Goal: Check status: Check status

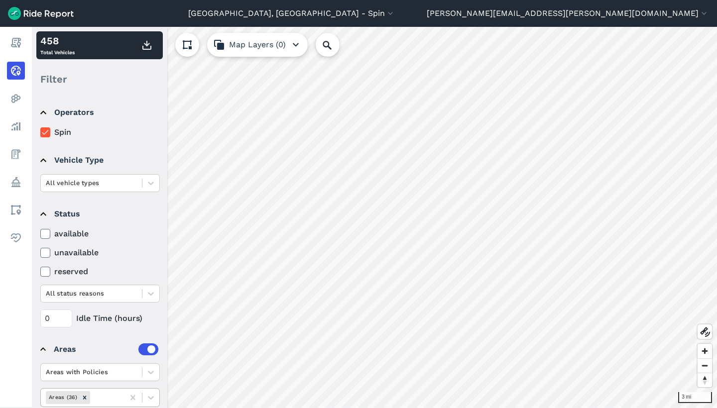
click at [101, 401] on div at bounding box center [105, 397] width 27 height 11
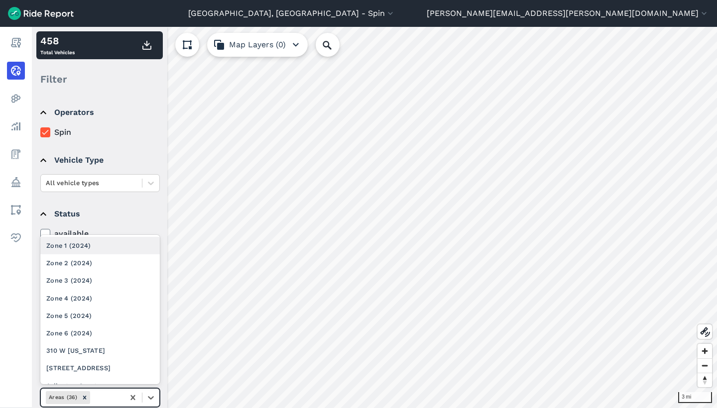
click at [109, 250] on div "Zone 1 (2024)" at bounding box center [100, 245] width 120 height 17
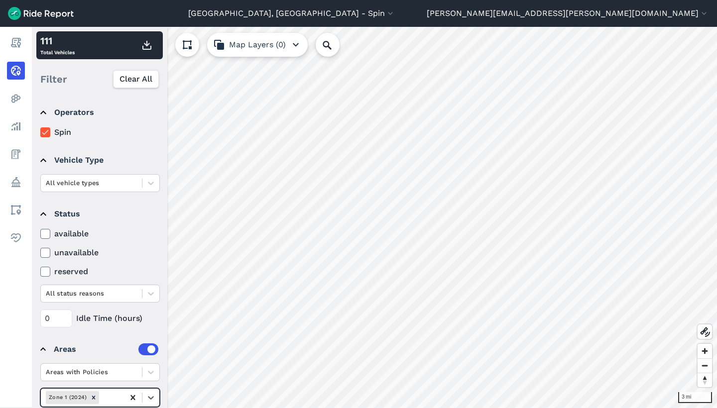
click at [134, 398] on icon at bounding box center [133, 398] width 10 height 10
click at [115, 398] on div at bounding box center [105, 397] width 27 height 11
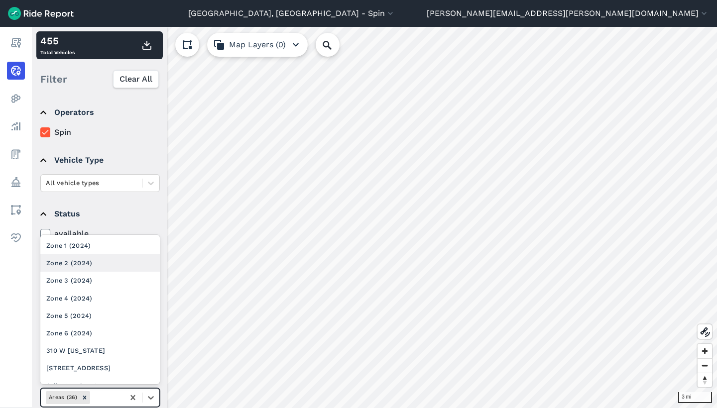
click at [117, 263] on div "Zone 2 (2024)" at bounding box center [100, 263] width 120 height 17
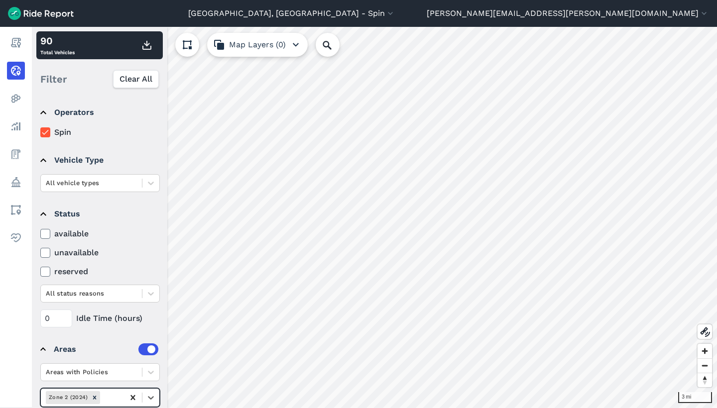
click at [135, 396] on icon at bounding box center [133, 398] width 4 height 5
click at [108, 396] on div at bounding box center [105, 397] width 27 height 11
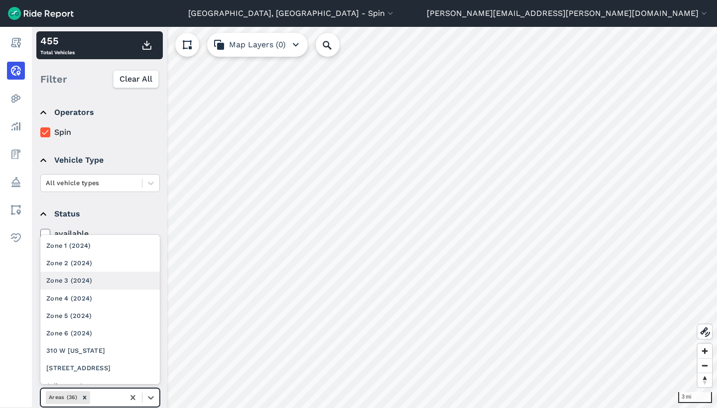
click at [111, 280] on div "Zone 3 (2024)" at bounding box center [100, 280] width 120 height 17
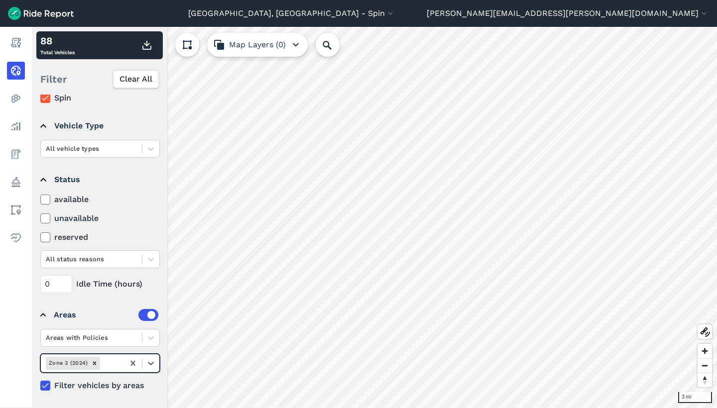
scroll to position [34, 0]
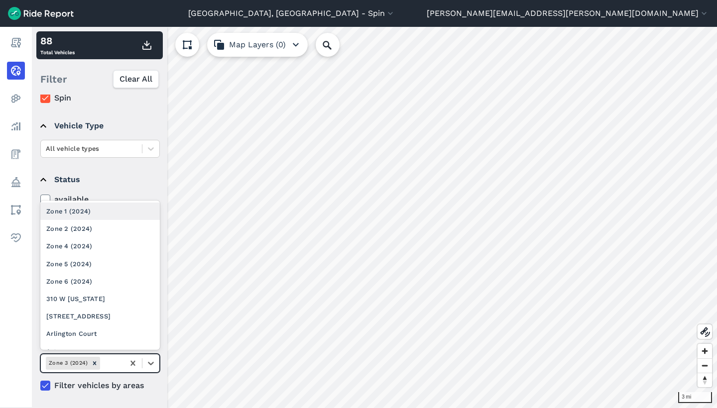
click at [117, 361] on div at bounding box center [110, 363] width 17 height 11
click at [95, 363] on icon "Remove Zone 3 (2024)" at bounding box center [94, 363] width 3 height 3
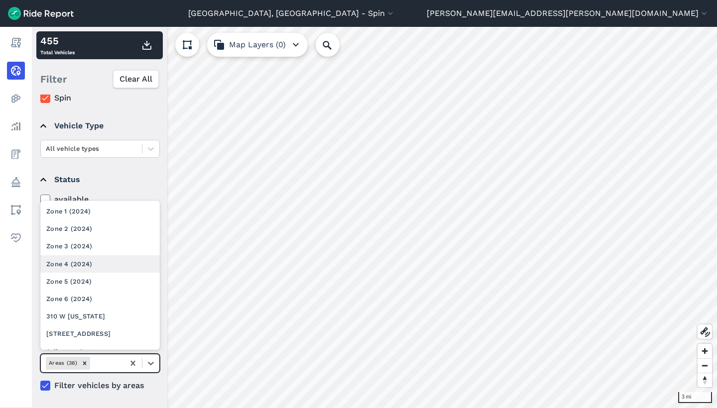
click at [111, 260] on div "Zone 4 (2024)" at bounding box center [100, 264] width 120 height 17
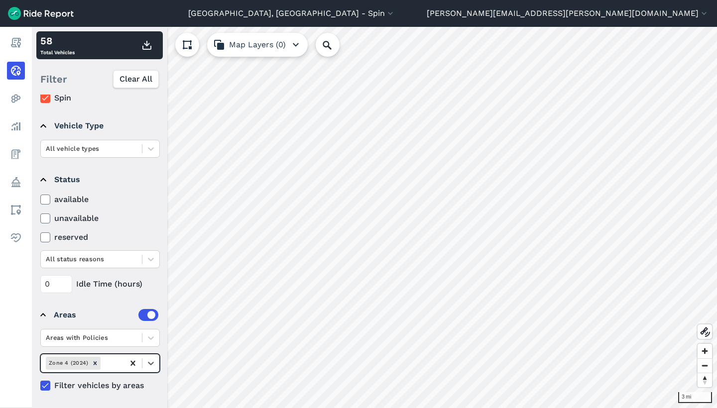
click at [133, 365] on icon at bounding box center [133, 363] width 4 height 5
click at [102, 361] on div at bounding box center [105, 363] width 27 height 11
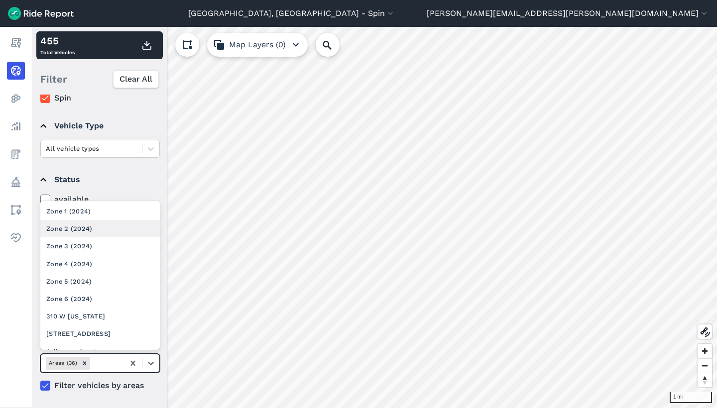
click at [89, 229] on div "Zone 2 (2024)" at bounding box center [100, 228] width 120 height 17
